Goal: Check status

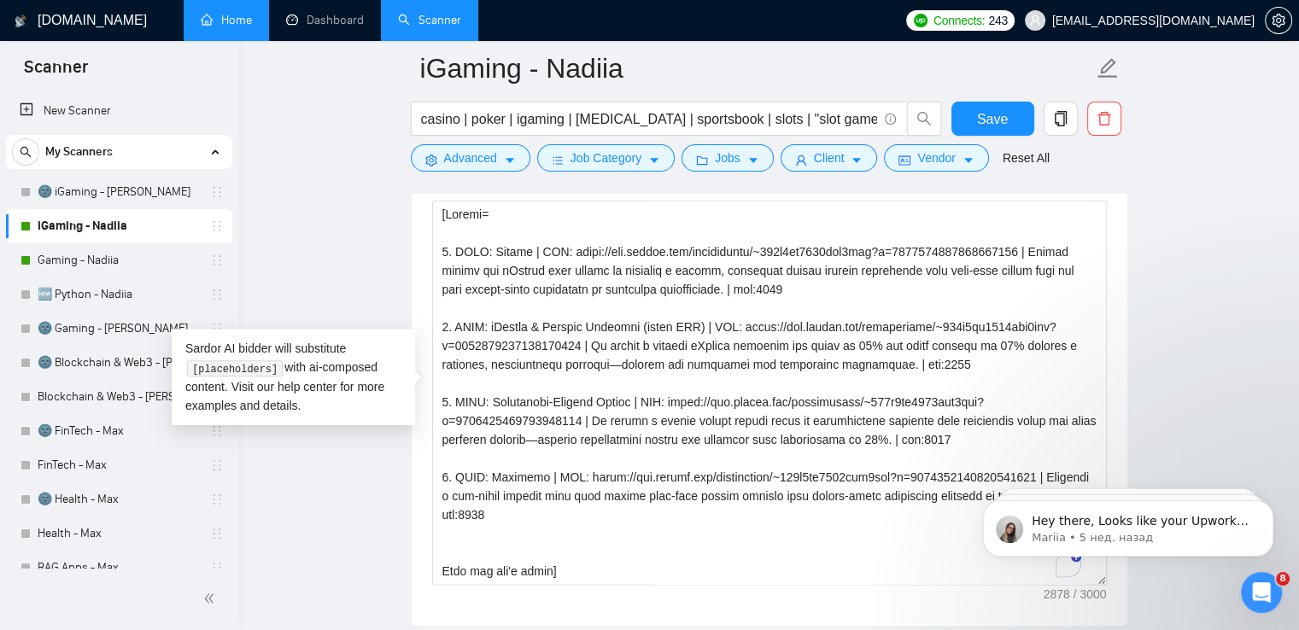
click at [252, 24] on link "Home" at bounding box center [226, 20] width 51 height 15
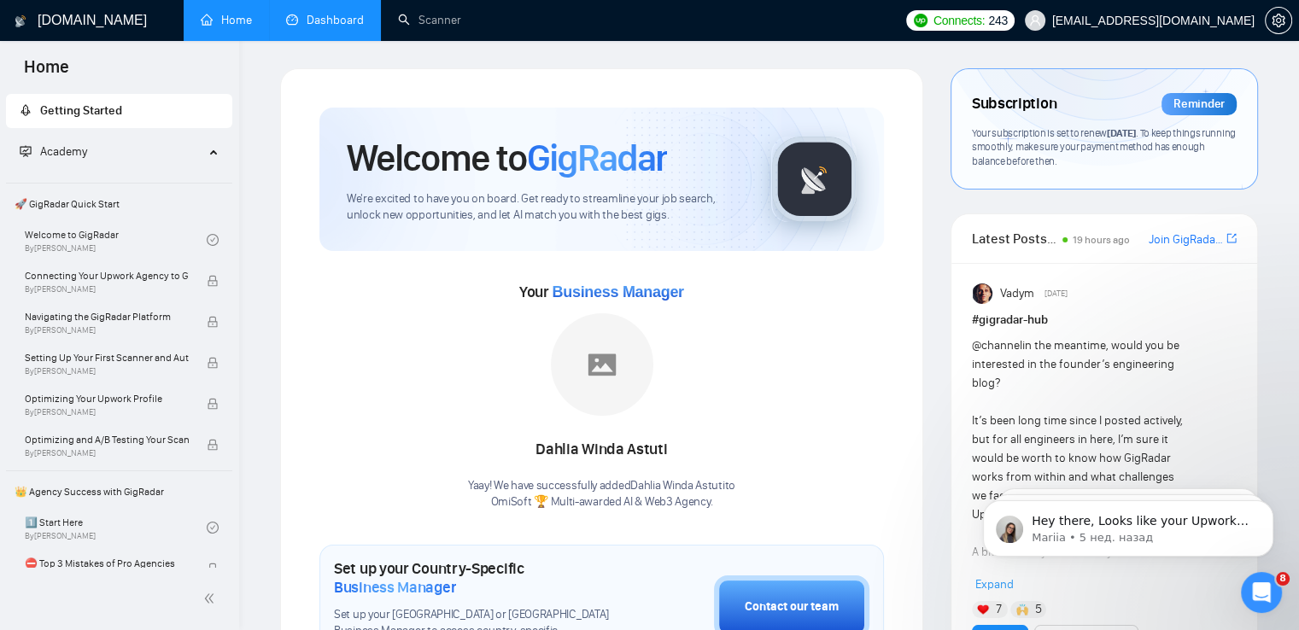
click at [343, 24] on link "Dashboard" at bounding box center [325, 20] width 78 height 15
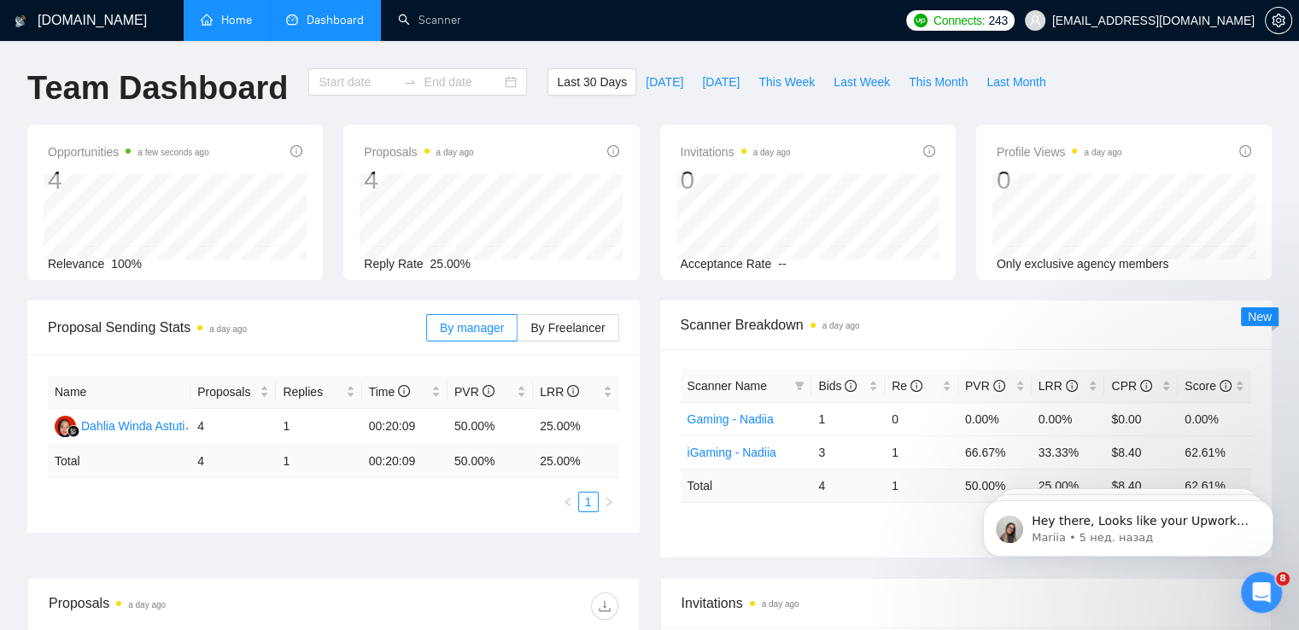
type input "[DATE]"
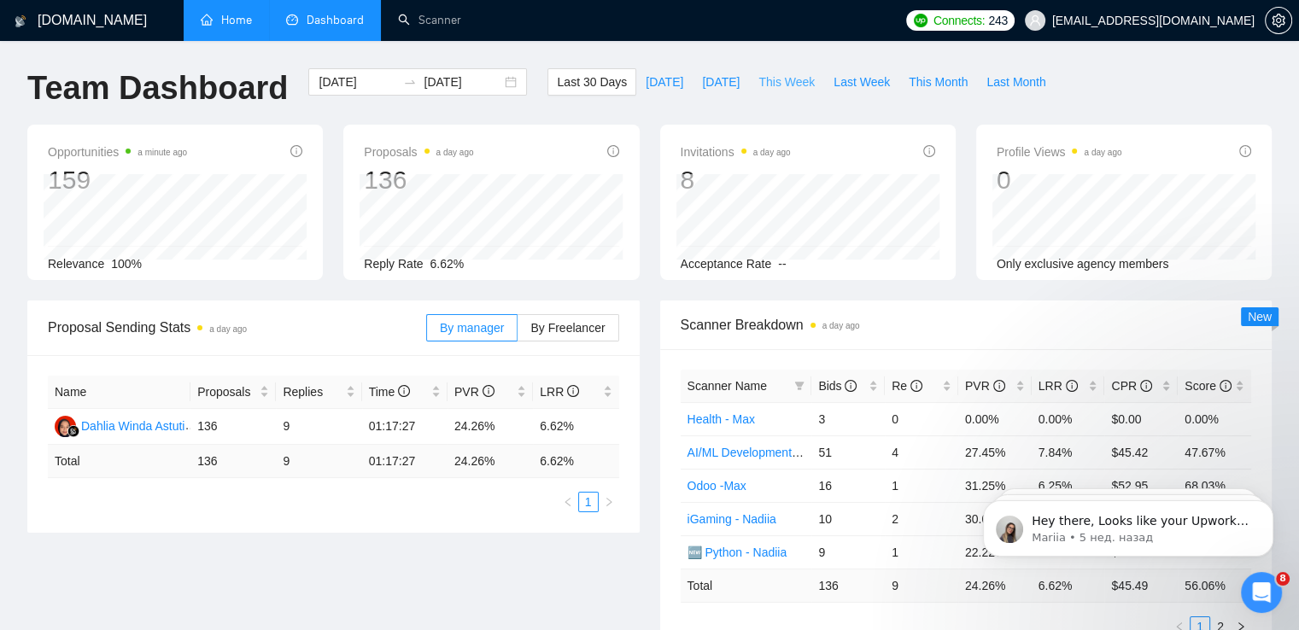
click at [769, 74] on span "This Week" at bounding box center [787, 82] width 56 height 19
type input "[DATE]"
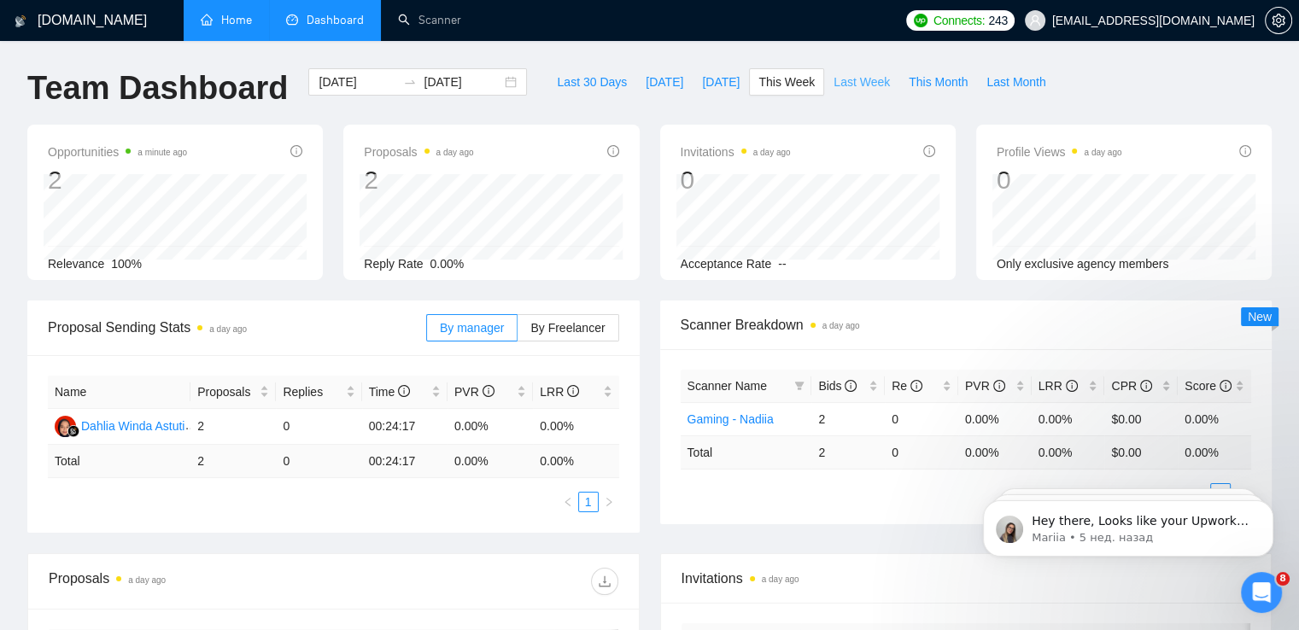
click at [841, 79] on span "Last Week" at bounding box center [862, 82] width 56 height 19
type input "[DATE]"
